Goal: Task Accomplishment & Management: Use online tool/utility

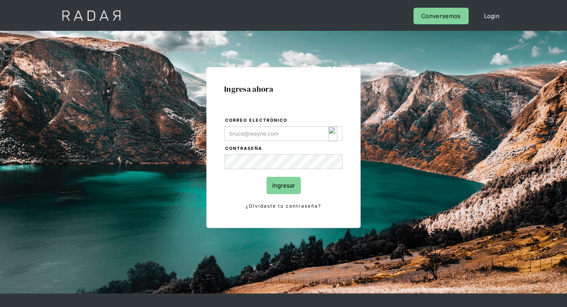
click at [276, 143] on form "Correo electrónico Contraseña Ingresar ¿Olvidaste tu contraseña?" at bounding box center [283, 163] width 119 height 94
click at [281, 133] on input "Correo electrónico" at bounding box center [284, 134] width 118 height 15
click at [335, 135] on img "Login Form" at bounding box center [332, 134] width 9 height 15
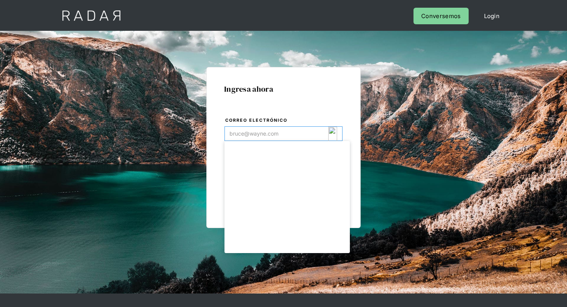
type input "[EMAIL_ADDRESS][DOMAIN_NAME]"
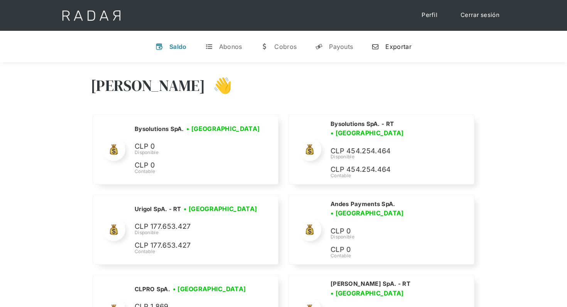
click at [406, 52] on link "n Exportar" at bounding box center [391, 47] width 52 height 20
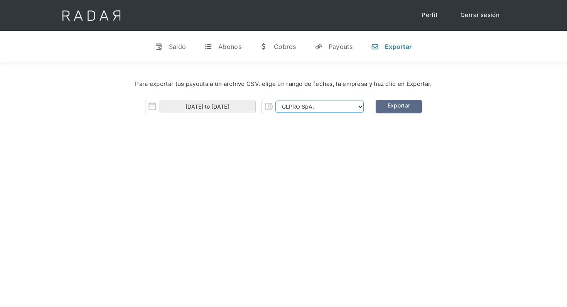
click at [346, 101] on select "CLPRO SpA. Coster SpA. Urigol SpA. Bysolutions SpA. Clmax SpA. Andes Payments S…" at bounding box center [319, 107] width 88 height 12
select select "clmax-rt"
click at [276, 101] on select "CLPRO SpA. Coster SpA. Urigol SpA. Bysolutions SpA. Clmax SpA. Andes Payments S…" at bounding box center [319, 107] width 88 height 12
click at [392, 108] on link "Exportar" at bounding box center [399, 107] width 46 height 14
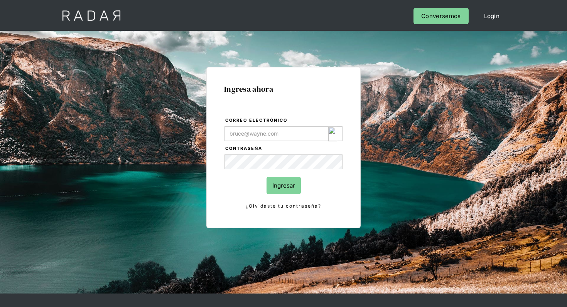
click at [330, 130] on img "Login Form" at bounding box center [332, 134] width 9 height 15
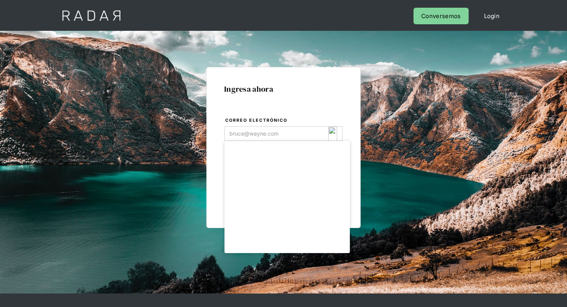
type input "[EMAIL_ADDRESS][DOMAIN_NAME]"
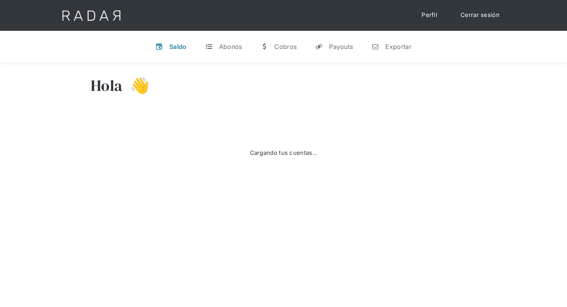
click at [388, 57] on div "v Saldo t Abonos w [GEOGRAPHIC_DATA] y Payouts n Exportar" at bounding box center [283, 47] width 567 height 32
click at [393, 49] on div "Exportar" at bounding box center [398, 47] width 26 height 8
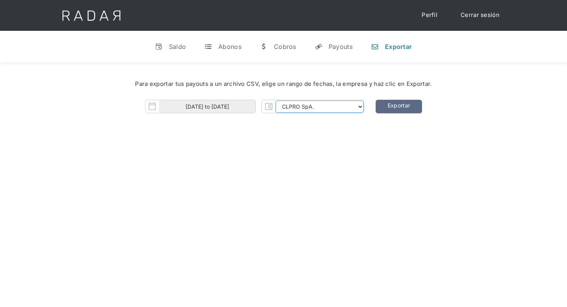
click at [333, 104] on select "CLPRO SpA. Coster SpA. Urigol SpA. Bysolutions SpA. Clmax SpA. Andes Payments S…" at bounding box center [319, 107] width 88 height 12
click at [276, 101] on select "CLPRO SpA. Coster SpA. Urigol SpA. Bysolutions SpA. Clmax SpA. Andes Payments S…" at bounding box center [319, 107] width 88 height 12
click at [394, 108] on link "Exportar" at bounding box center [399, 107] width 46 height 14
click at [347, 113] on div "Para exportar tus payouts a un archivo CSV, elige un rango de fechas, la empres…" at bounding box center [283, 98] width 567 height 73
click at [353, 99] on div "Para exportar tus payouts a un archivo CSV, elige un rango de fechas, la empres…" at bounding box center [284, 84] width 544 height 32
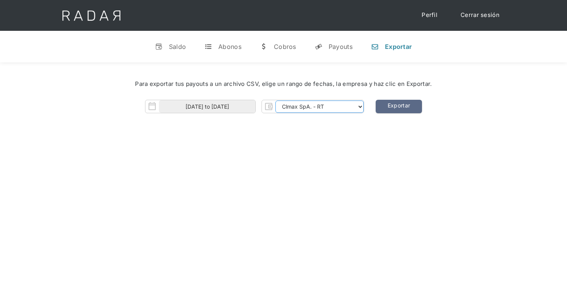
click at [352, 104] on select "CLPRO SpA. Coster SpA. Urigol SpA. Bysolutions SpA. Clmax SpA. Andes Payments S…" at bounding box center [319, 107] width 88 height 12
click at [343, 106] on select "CLPRO SpA. Coster SpA. Urigol SpA. Bysolutions SpA. Clmax SpA. Andes Payments S…" at bounding box center [319, 107] width 88 height 12
click at [276, 101] on select "CLPRO SpA. Coster SpA. Urigol SpA. Bysolutions SpA. Clmax SpA. Andes Payments S…" at bounding box center [319, 107] width 88 height 12
click at [405, 110] on link "Exportar" at bounding box center [399, 107] width 46 height 14
click at [339, 101] on select "CLPRO SpA. Coster SpA. Urigol SpA. Bysolutions SpA. Clmax SpA. Andes Payments S…" at bounding box center [319, 107] width 88 height 12
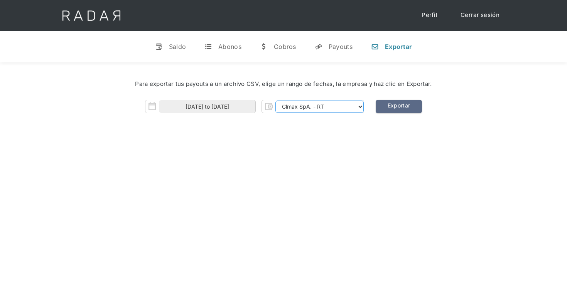
click at [276, 101] on select "CLPRO SpA. Coster SpA. Urigol SpA. Bysolutions SpA. Clmax SpA. Andes Payments S…" at bounding box center [319, 107] width 88 height 12
click at [343, 108] on select "CLPRO SpA. Coster SpA. Urigol SpA. Bysolutions SpA. Clmax SpA. Andes Payments S…" at bounding box center [319, 107] width 88 height 12
click at [276, 101] on select "CLPRO SpA. Coster SpA. Urigol SpA. Bysolutions SpA. Clmax SpA. Andes Payments S…" at bounding box center [319, 107] width 88 height 12
click at [344, 111] on select "CLPRO SpA. Coster SpA. Urigol SpA. Bysolutions SpA. Clmax SpA. Andes Payments S…" at bounding box center [319, 107] width 88 height 12
select select "urigol-rt"
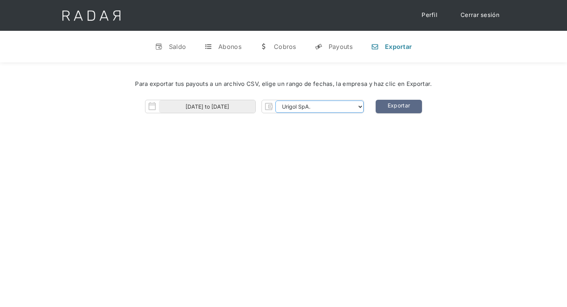
click at [276, 101] on select "CLPRO SpA. Coster SpA. Urigol SpA. Bysolutions SpA. Clmax SpA. Andes Payments S…" at bounding box center [319, 107] width 88 height 12
click at [407, 103] on link "Exportar" at bounding box center [399, 107] width 46 height 14
